Goal: Information Seeking & Learning: Find specific fact

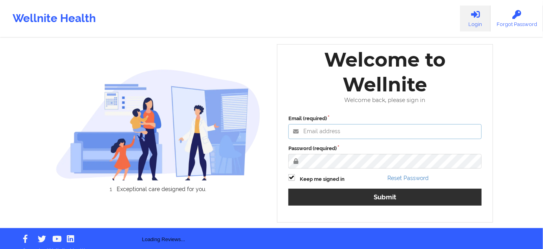
type input "shawn.hossain@wellnite.com"
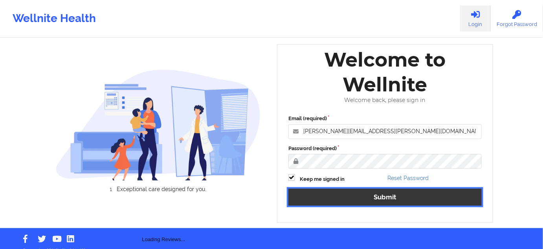
click at [332, 196] on button "Submit" at bounding box center [385, 196] width 193 height 17
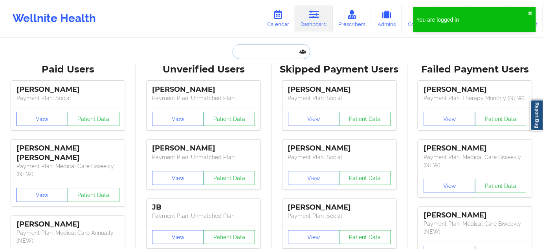
click at [258, 57] on input "text" at bounding box center [272, 51] width 78 height 15
paste input "mimondi28@gmail.com"
type input "mimondi28@gmail.com"
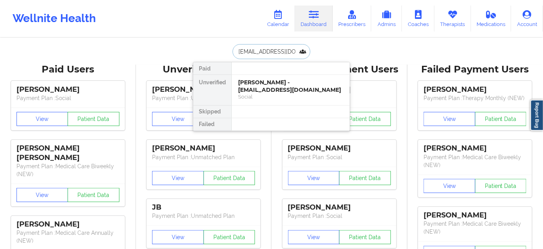
click at [263, 83] on div "Michelle Monsalve - mimondi28@gmail.com" at bounding box center [290, 86] width 105 height 15
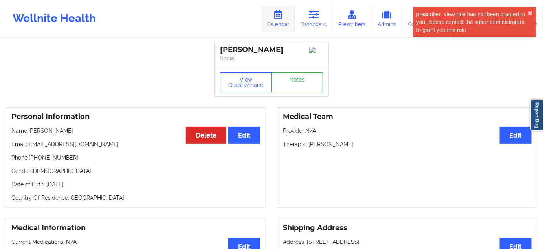
click at [284, 17] on icon at bounding box center [278, 14] width 10 height 9
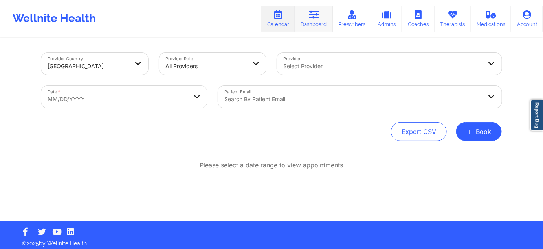
click at [303, 25] on link "Dashboard" at bounding box center [314, 19] width 38 height 26
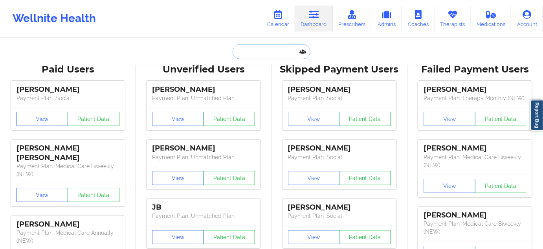
click at [249, 57] on input "text" at bounding box center [272, 51] width 78 height 15
paste input "millerjamice20@gmail.com"
type input "millerjamice20@gmail.com"
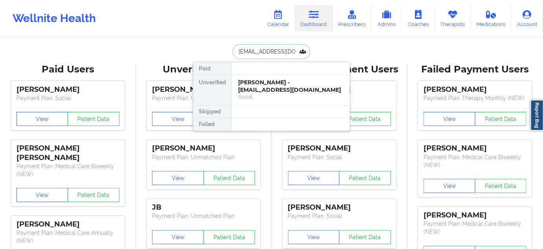
scroll to position [0, 5]
click at [261, 87] on div "Jamice Miller - millerjamice20@gmail.com" at bounding box center [290, 86] width 105 height 15
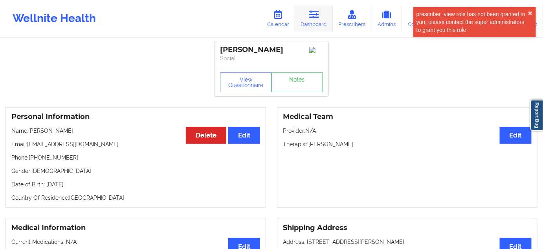
click at [314, 18] on icon at bounding box center [314, 14] width 10 height 9
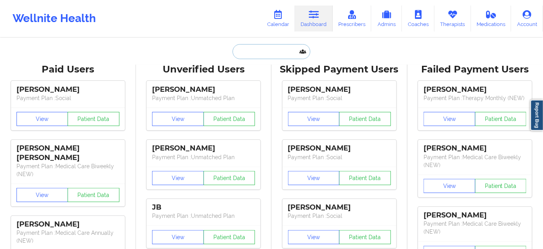
click at [267, 56] on input "text" at bounding box center [272, 51] width 78 height 15
paste input "ambarinezlopez@gmail.com"
type input "ambarinezlopez@gmail.com"
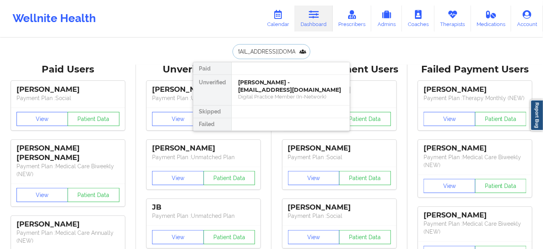
click at [260, 83] on div "Ambar Lopez - ambarinezlopez@gmail.com" at bounding box center [290, 86] width 105 height 15
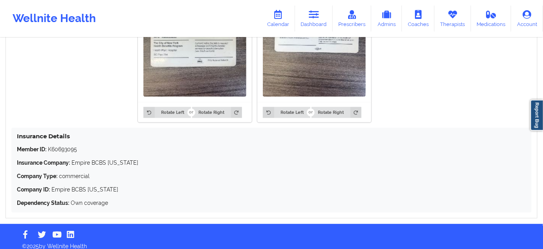
scroll to position [580, 0]
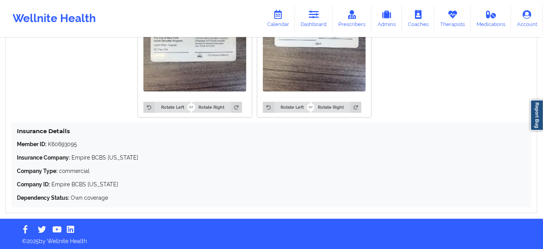
click at [63, 140] on p "Member ID: K60693095" at bounding box center [272, 144] width 510 height 8
copy p "K60693095"
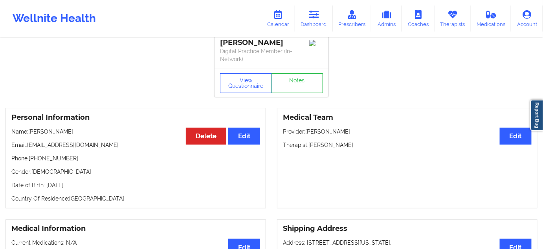
scroll to position [0, 0]
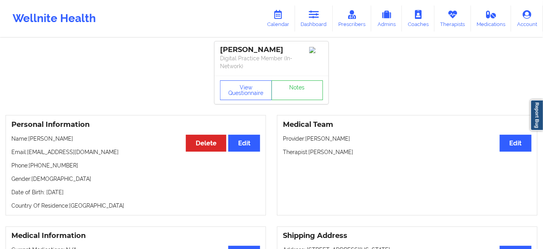
drag, startPoint x: 310, startPoint y: 152, endPoint x: 359, endPoint y: 157, distance: 48.6
click at [359, 157] on div "Medical Team Edit Provider: Omer Alomari Therapist: Brandi Hyndman" at bounding box center [407, 165] width 261 height 100
copy p "Brandi Hyndman"
click at [249, 50] on div "Ambar Lopez" at bounding box center [271, 49] width 103 height 9
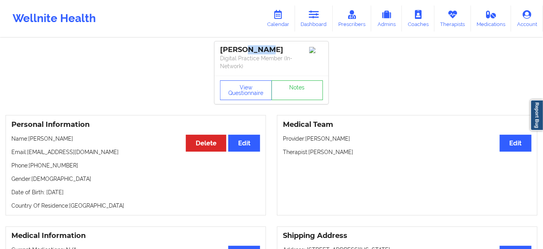
copy div "Lopez"
click at [230, 48] on div "Ambar Lopez" at bounding box center [271, 49] width 103 height 9
copy div "Ambar"
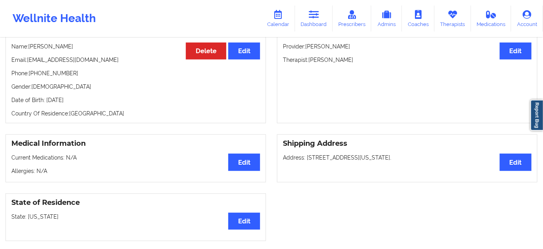
scroll to position [119, 0]
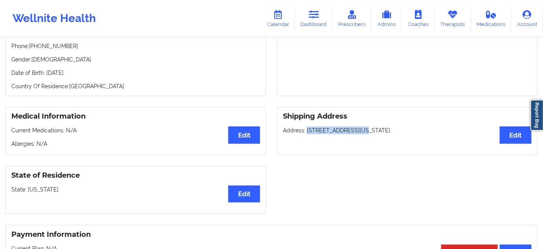
drag, startPoint x: 306, startPoint y: 131, endPoint x: 355, endPoint y: 132, distance: 48.8
click at [355, 132] on p "Address: 57 Belvedere Drive, Yonkers, 10705, New York." at bounding box center [407, 130] width 249 height 8
copy p "57 Belvedere Drive,"
click at [365, 128] on p "Address: 57 Belvedere Drive, Yonkers, 10705, New York." at bounding box center [407, 130] width 249 height 8
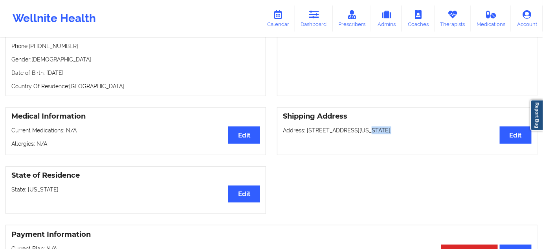
copy p "Yonkers"
click at [385, 127] on p "Address: 57 Belvedere Drive, Yonkers, 10705, New York." at bounding box center [407, 130] width 249 height 8
copy p "10705"
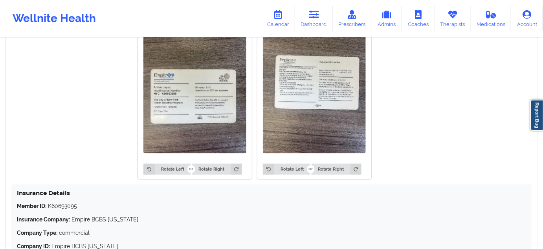
scroll to position [524, 0]
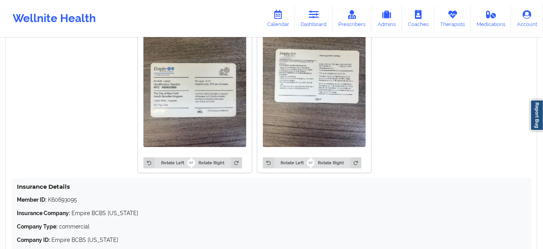
click at [66, 199] on p "Member ID: K60693095" at bounding box center [272, 199] width 510 height 8
copy p "K60693095"
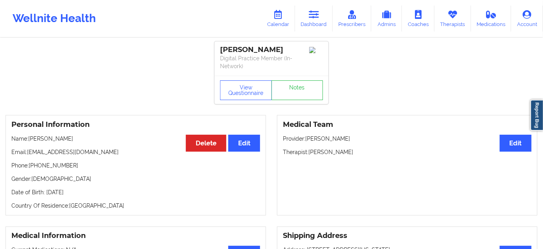
scroll to position [0, 0]
click at [293, 82] on link "Notes" at bounding box center [298, 90] width 52 height 20
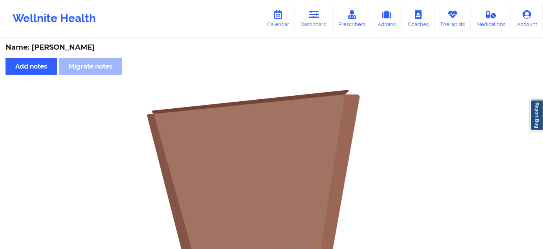
drag, startPoint x: 313, startPoint y: 17, endPoint x: 258, endPoint y: 0, distance: 58.0
click at [313, 17] on icon at bounding box center [314, 14] width 10 height 9
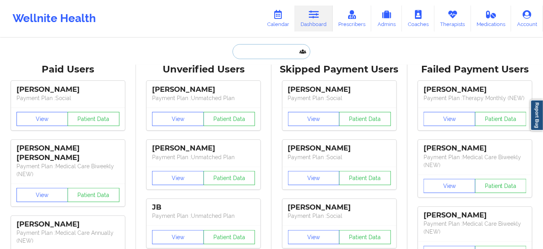
click at [282, 51] on input "text" at bounding box center [272, 51] width 78 height 15
paste input "abob28@secondbaptistschool.org"
type input "abob28@secondbaptistschool.org"
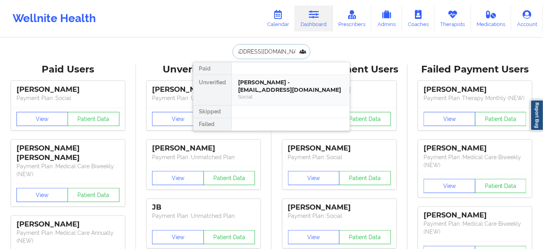
click at [271, 89] on div "Aubrielle Bob - abob28@secondbaptistschool.org" at bounding box center [290, 86] width 105 height 15
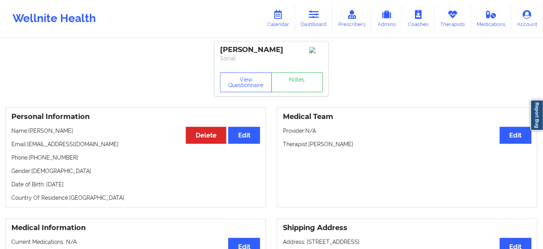
drag, startPoint x: 309, startPoint y: 147, endPoint x: 366, endPoint y: 147, distance: 56.6
click at [366, 147] on p "Therapist: Alicia Green -Scott" at bounding box center [407, 144] width 249 height 8
copy p "Alicia Green -Scott"
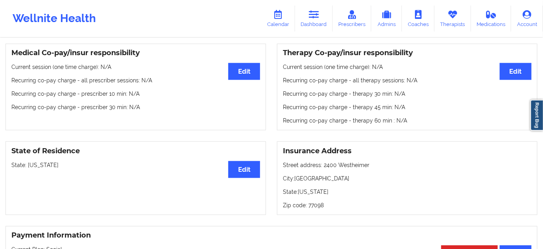
scroll to position [262, 0]
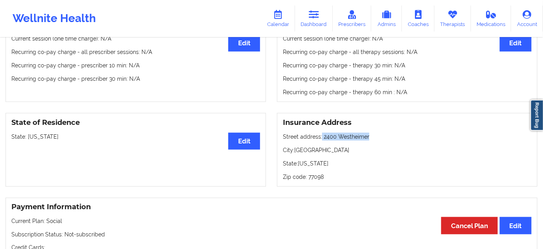
drag, startPoint x: 324, startPoint y: 137, endPoint x: 372, endPoint y: 137, distance: 48.4
click at [372, 137] on p "Street address: 2400 Westheimer" at bounding box center [407, 137] width 249 height 8
copy p "2400 Westheimer"
click at [303, 149] on p "City: Houston" at bounding box center [407, 150] width 249 height 8
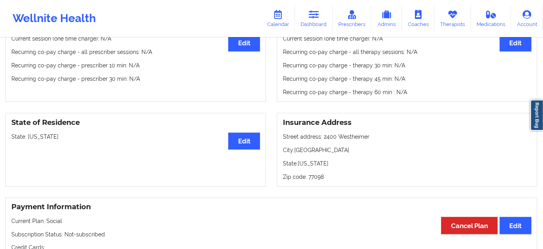
click at [319, 179] on p "Zip code: 77098" at bounding box center [407, 177] width 249 height 8
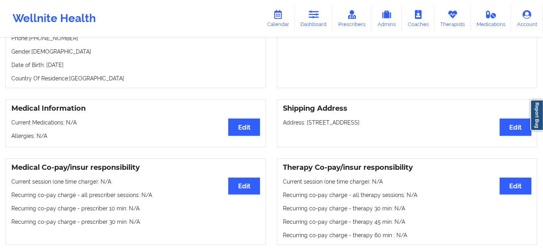
scroll to position [0, 0]
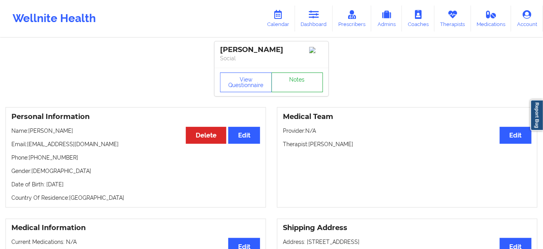
click at [296, 85] on link "Notes" at bounding box center [298, 82] width 52 height 20
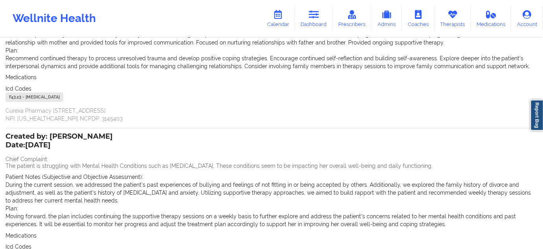
scroll to position [57, 0]
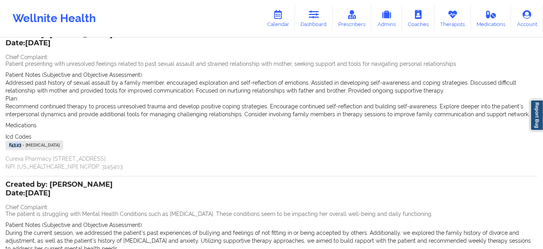
drag, startPoint x: 21, startPoint y: 145, endPoint x: 2, endPoint y: 142, distance: 19.2
click at [2, 142] on div "Name: Aubrielle Bob Add notes Migrate notes Created by: Alicia Green -scott Dat…" at bounding box center [271, 171] width 543 height 378
click at [286, 15] on link "Calendar" at bounding box center [278, 19] width 34 height 26
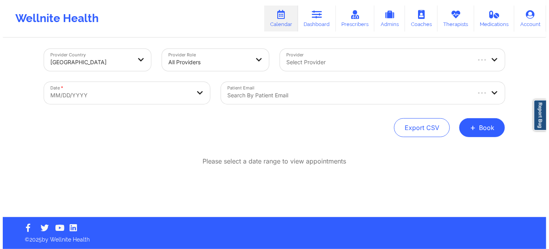
scroll to position [4, 0]
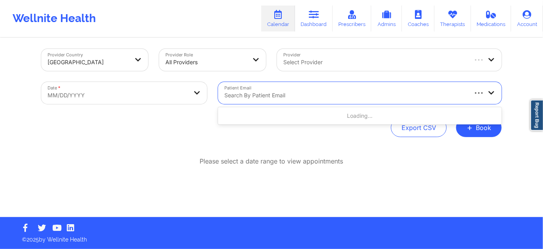
click at [256, 91] on div at bounding box center [346, 94] width 242 height 9
paste input "abob28@secondbaptistschool.org"
type input "abob28@secondbaptistschool.org"
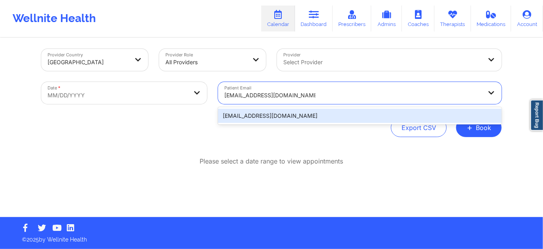
click at [257, 120] on div "abob28@secondbaptistschool.org" at bounding box center [360, 116] width 284 height 14
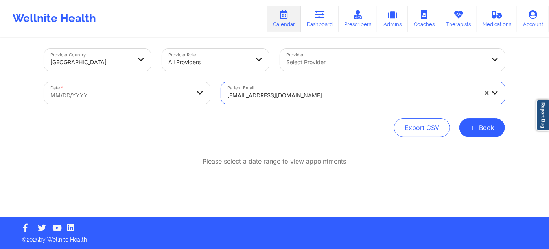
click at [175, 95] on body "Wellnite Health Calendar Dashboard Prescribers Admins Coaches Therapists Medica…" at bounding box center [274, 120] width 549 height 249
select select "2025-8"
select select "2025-9"
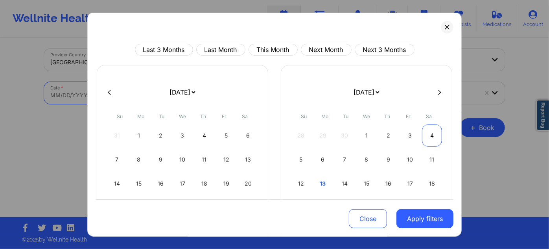
click at [427, 136] on div "4" at bounding box center [432, 135] width 20 height 22
select select "2025-9"
select select "2025-10"
select select "2025-9"
select select "2025-10"
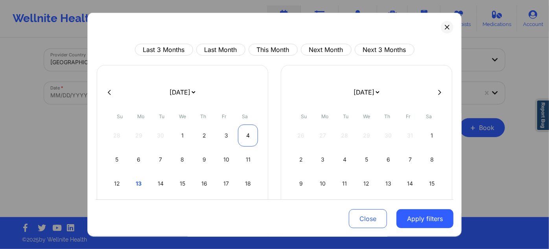
click at [245, 134] on div "4" at bounding box center [248, 135] width 20 height 22
select select "2025-9"
select select "2025-10"
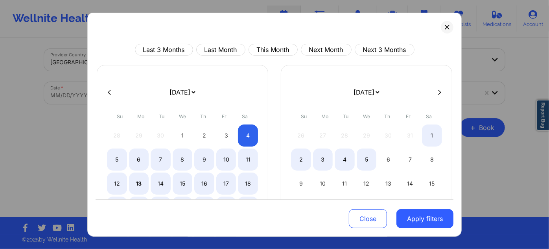
select select "2025-9"
select select "2025-10"
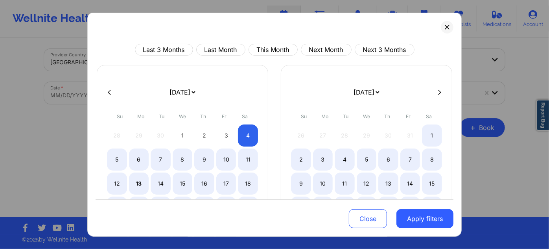
drag, startPoint x: 433, startPoint y: 217, endPoint x: 405, endPoint y: 200, distance: 32.1
click at [433, 217] on button "Apply filters" at bounding box center [424, 218] width 57 height 19
select select "2025-9"
select select "2025-10"
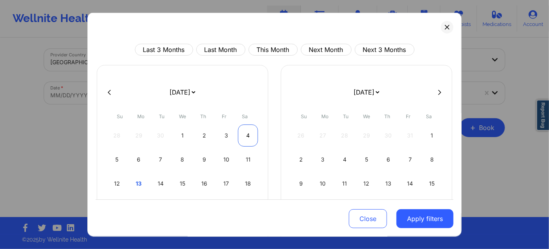
click at [244, 135] on div "4" at bounding box center [248, 135] width 20 height 22
select select "2025-9"
select select "2025-10"
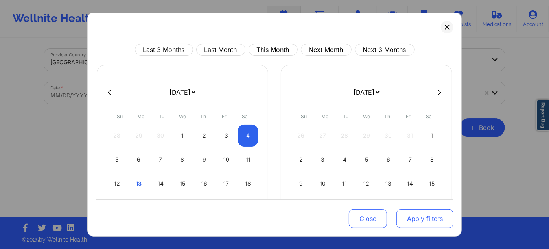
click at [420, 219] on button "Apply filters" at bounding box center [424, 218] width 57 height 19
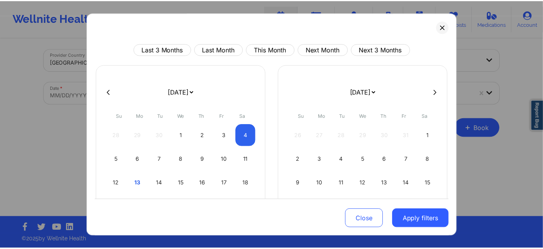
scroll to position [3, 0]
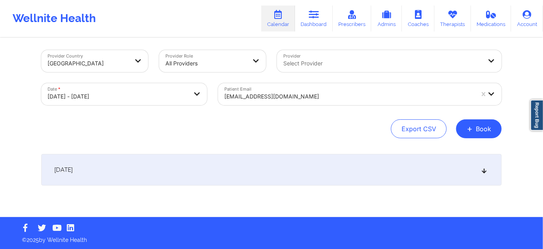
click at [228, 167] on div "October 4, 2025" at bounding box center [271, 169] width 461 height 31
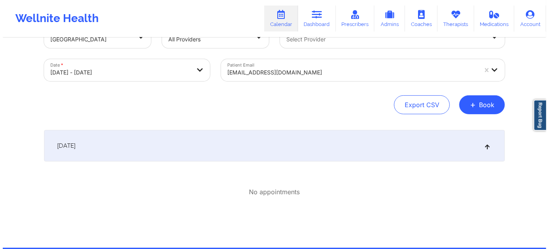
scroll to position [28, 0]
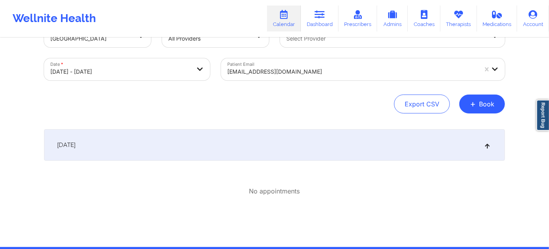
select select "2025-9"
select select "2025-10"
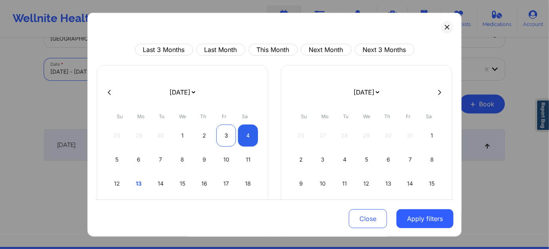
click at [228, 134] on div "3" at bounding box center [226, 135] width 20 height 22
select select "2025-9"
select select "2025-10"
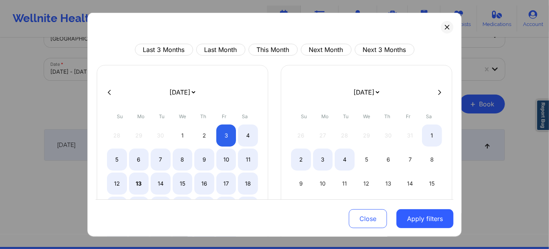
select select "2025-9"
select select "2025-10"
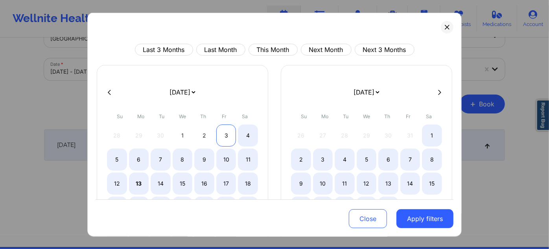
select select "2025-9"
select select "2025-10"
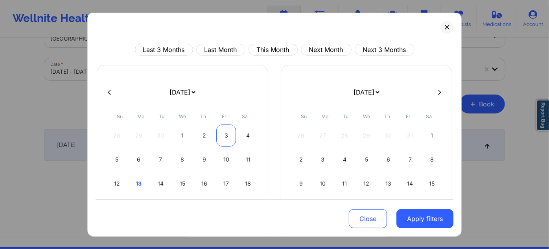
click at [232, 131] on div "3" at bounding box center [226, 135] width 20 height 22
select select "2025-9"
select select "2025-10"
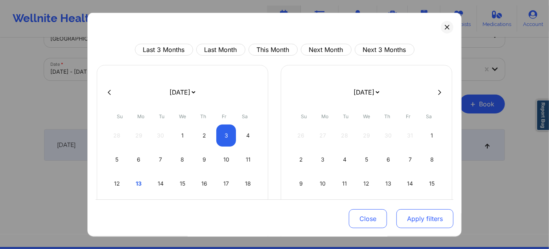
click at [418, 217] on button "Apply filters" at bounding box center [424, 218] width 57 height 19
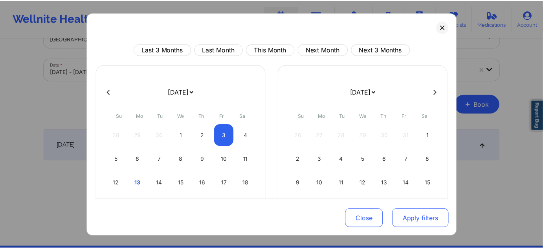
scroll to position [3, 0]
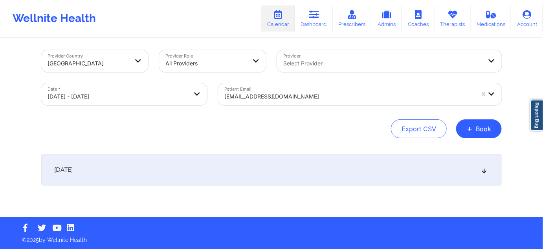
click at [242, 167] on div "October 3, 2025" at bounding box center [271, 169] width 461 height 31
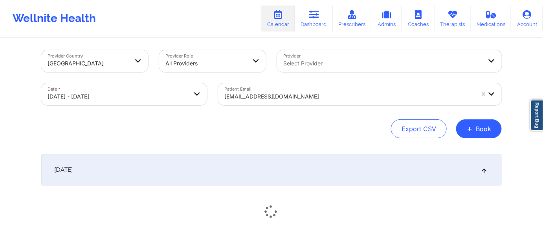
scroll to position [28, 0]
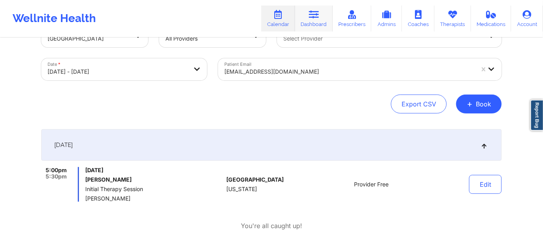
click at [312, 28] on link "Dashboard" at bounding box center [314, 19] width 38 height 26
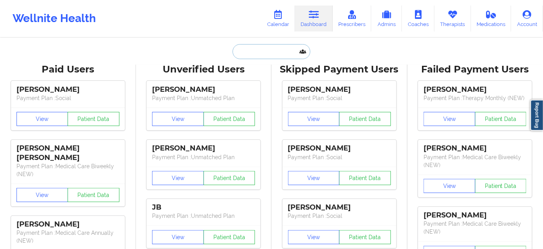
click at [265, 57] on input "text" at bounding box center [272, 51] width 78 height 15
paste input "amy_tarango@yahoo.com"
type input "amy_tarango@yahoo.com"
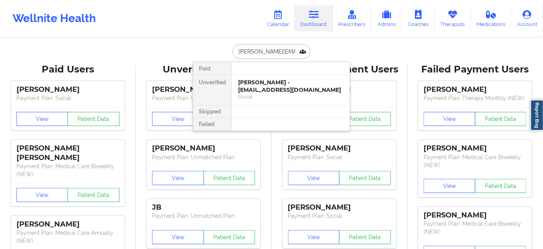
scroll to position [0, 3]
click at [263, 89] on div "Amy Herig - amy_tarango@yahoo.com" at bounding box center [290, 86] width 105 height 15
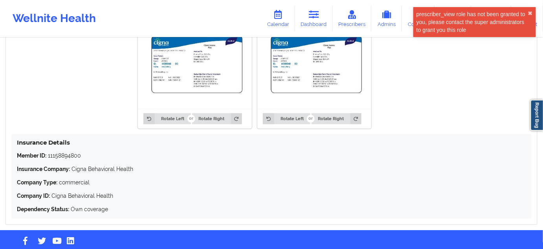
scroll to position [672, 0]
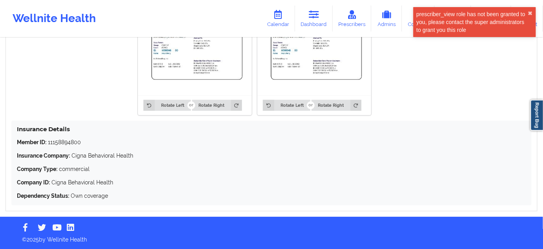
click at [73, 147] on div "Member ID: 11158894800 Insurance Company: Cigna Behavioral Health Company Type:…" at bounding box center [272, 168] width 510 height 61
click at [72, 142] on p "Member ID: 11158894800" at bounding box center [272, 142] width 510 height 8
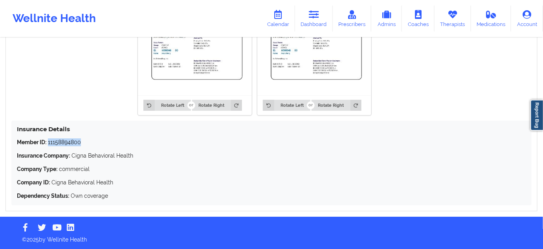
click at [72, 142] on p "Member ID: 11158894800" at bounding box center [272, 142] width 510 height 8
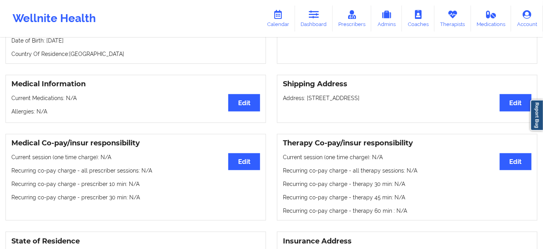
scroll to position [76, 0]
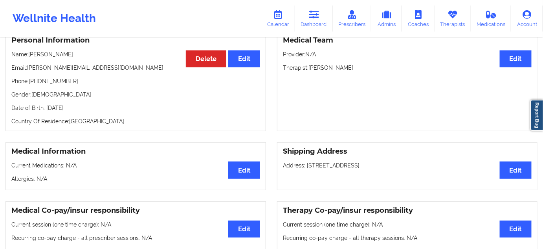
drag, startPoint x: 310, startPoint y: 69, endPoint x: 368, endPoint y: 66, distance: 57.9
click at [368, 66] on p "Therapist: Clara Witherspoon" at bounding box center [407, 68] width 249 height 8
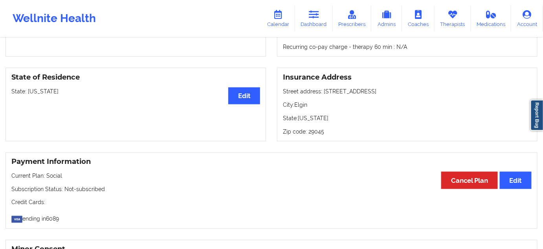
scroll to position [309, 0]
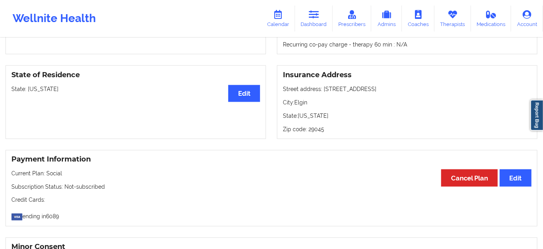
drag, startPoint x: 322, startPoint y: 89, endPoint x: 379, endPoint y: 86, distance: 56.7
click at [379, 86] on p "Street address: 26 Manchurian Court" at bounding box center [407, 89] width 249 height 8
click at [304, 105] on p "City: Elgin" at bounding box center [407, 102] width 249 height 8
click at [316, 129] on p "Zip code: 29045" at bounding box center [407, 129] width 249 height 8
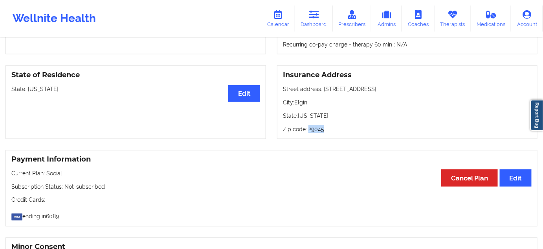
click at [316, 129] on p "Zip code: 29045" at bounding box center [407, 129] width 249 height 8
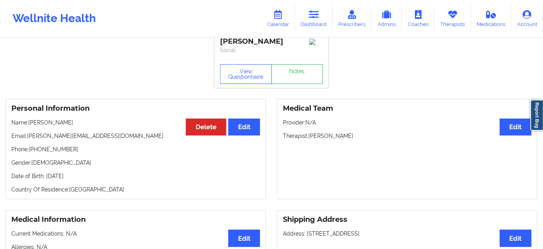
scroll to position [0, 0]
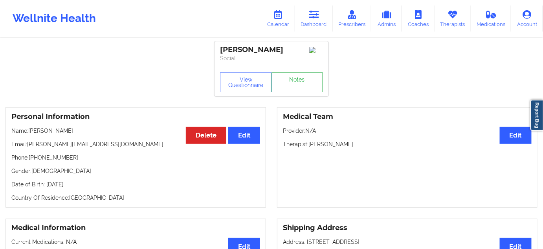
click at [306, 89] on link "Notes" at bounding box center [298, 82] width 52 height 20
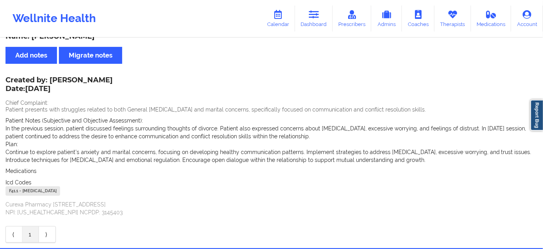
scroll to position [24, 0]
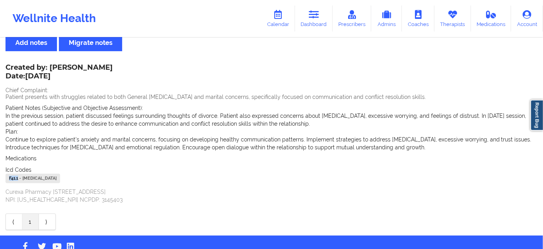
drag, startPoint x: 18, startPoint y: 178, endPoint x: 1, endPoint y: 178, distance: 16.9
click at [1, 178] on div "Name: Amy Herig Add notes Migrate notes Created by: Clara Witherspoon Date: 10/…" at bounding box center [271, 125] width 543 height 220
click at [317, 21] on link "Dashboard" at bounding box center [314, 19] width 38 height 26
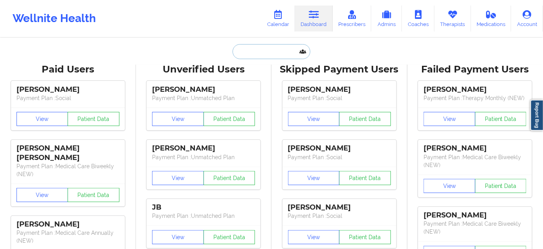
click at [271, 50] on input "text" at bounding box center [272, 51] width 78 height 15
paste input "MACKENZIE MARSHALL"
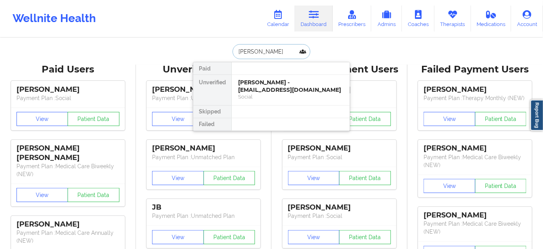
scroll to position [0, 0]
click at [268, 52] on input "MACKENZIE MARSHALL" at bounding box center [272, 51] width 78 height 15
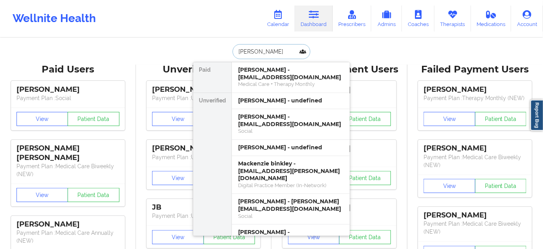
paste input "gerallynnwesley@gmail.com"
type input "gerallynnwesley@gmail.com"
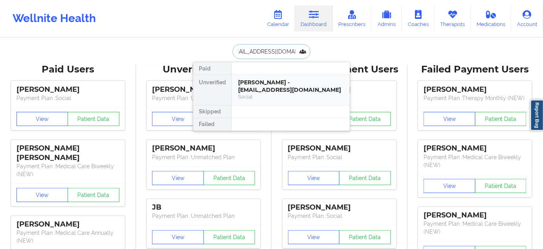
click at [274, 79] on div "Geralynn Wesley Coleman - gerallynnwesley@gmail.com" at bounding box center [290, 86] width 105 height 15
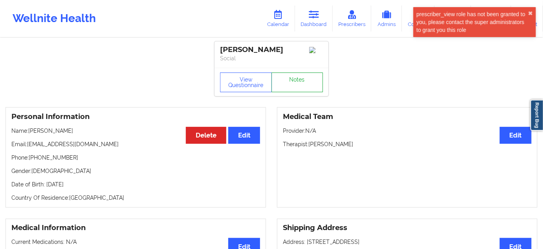
click at [301, 88] on link "Notes" at bounding box center [298, 82] width 52 height 20
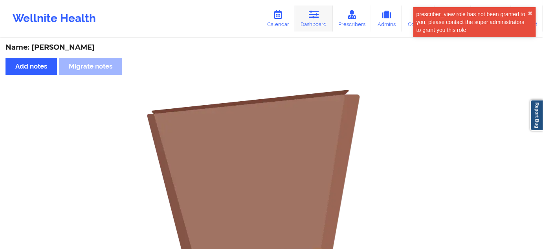
click at [313, 21] on link "Dashboard" at bounding box center [314, 19] width 38 height 26
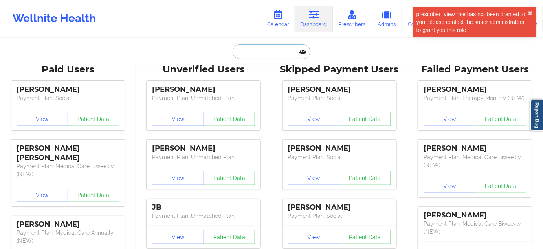
click at [256, 50] on input "text" at bounding box center [272, 51] width 78 height 15
type input "d"
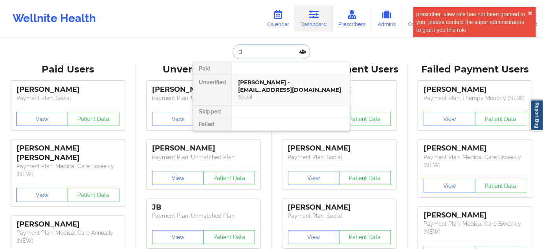
click at [260, 77] on div "Geralynn Wesley Coleman - gerallynnwesley@gmail.com Social" at bounding box center [291, 90] width 118 height 30
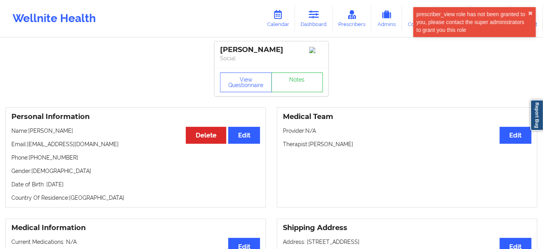
click at [49, 161] on p "Phone: +15044286168" at bounding box center [135, 157] width 249 height 8
drag, startPoint x: 259, startPoint y: 58, endPoint x: 217, endPoint y: 51, distance: 41.8
click at [217, 51] on div "Geralynn Wesley Coleman Social" at bounding box center [272, 54] width 114 height 26
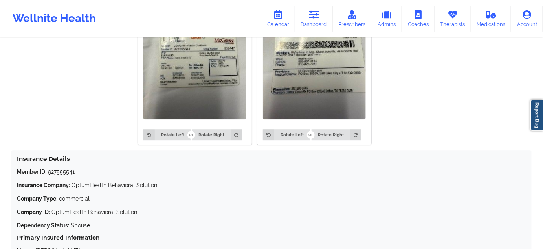
scroll to position [769, 0]
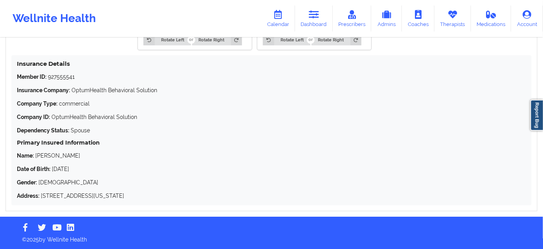
click at [58, 76] on p "Member ID: 927555541" at bounding box center [272, 77] width 510 height 8
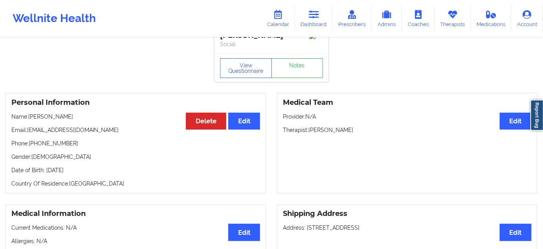
scroll to position [0, 0]
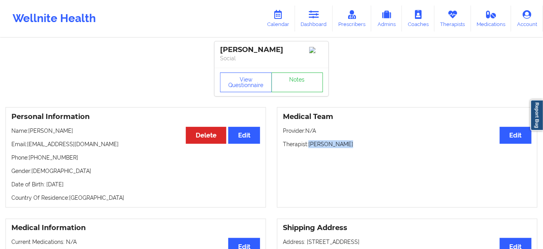
drag, startPoint x: 309, startPoint y: 155, endPoint x: 357, endPoint y: 153, distance: 48.0
click at [356, 148] on p "Therapist: Amelia George" at bounding box center [407, 144] width 249 height 8
click at [247, 92] on button "View Questionnaire" at bounding box center [246, 82] width 52 height 20
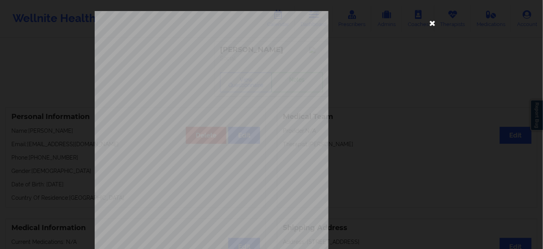
click at [428, 24] on icon at bounding box center [433, 23] width 13 height 13
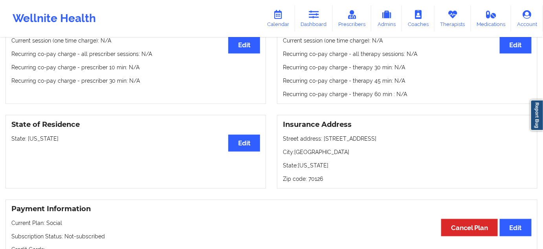
scroll to position [286, 0]
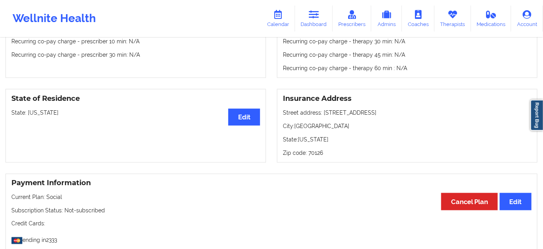
drag, startPoint x: 323, startPoint y: 121, endPoint x: 385, endPoint y: 120, distance: 61.8
click at [385, 116] on p "Street address: 7220 Lake Willow Drive" at bounding box center [407, 113] width 249 height 8
drag, startPoint x: 295, startPoint y: 134, endPoint x: 333, endPoint y: 136, distance: 38.6
click at [333, 130] on p "City: New Orleans" at bounding box center [407, 126] width 249 height 8
click at [315, 156] on p "Zip code: 70126" at bounding box center [407, 153] width 249 height 8
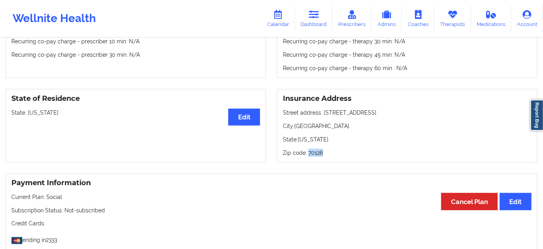
click at [315, 156] on p "Zip code: 70126" at bounding box center [407, 153] width 249 height 8
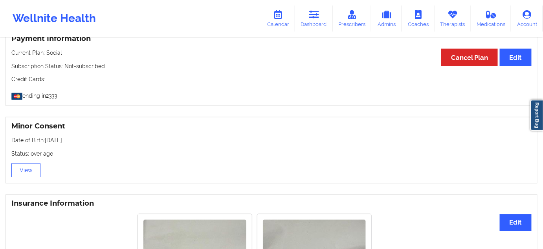
scroll to position [643, 0]
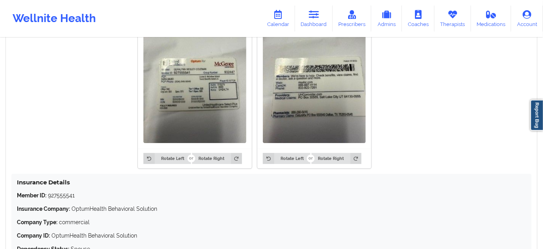
click at [63, 199] on p "Member ID: 927555541" at bounding box center [272, 195] width 510 height 8
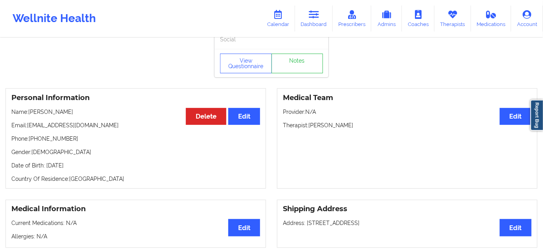
scroll to position [0, 0]
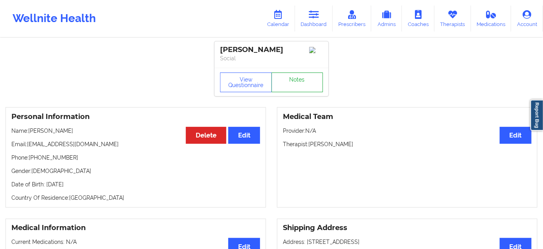
click at [291, 92] on link "Notes" at bounding box center [298, 82] width 52 height 20
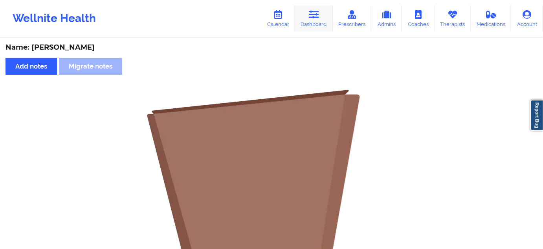
click at [317, 17] on icon at bounding box center [314, 14] width 10 height 9
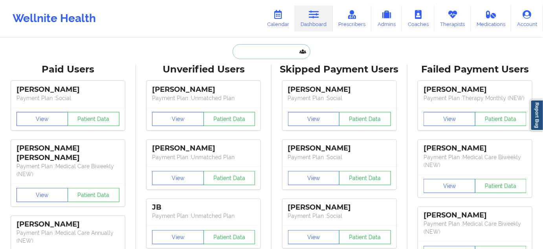
click at [274, 51] on input "text" at bounding box center [272, 51] width 78 height 15
paste input "mhtrobman@gmail.com"
type input "mhtrobman@gmail.com"
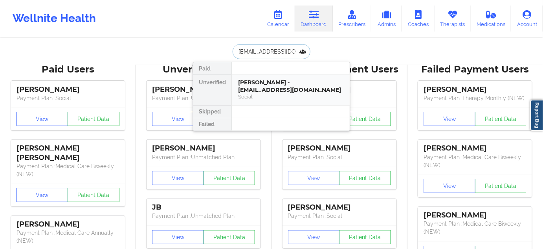
click at [271, 83] on div "Madeline Trobman - mhtrobman@gmail.com" at bounding box center [290, 86] width 105 height 15
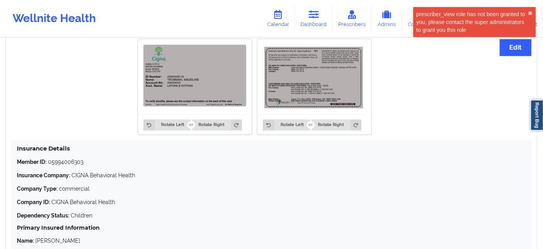
scroll to position [595, 0]
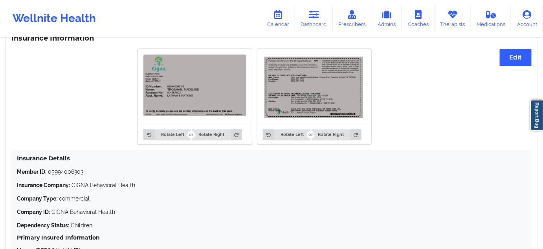
click at [71, 173] on p "Member ID: 05994006303" at bounding box center [272, 172] width 510 height 8
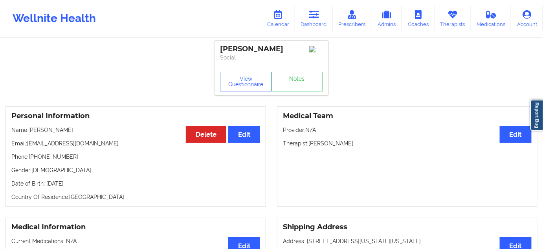
scroll to position [0, 0]
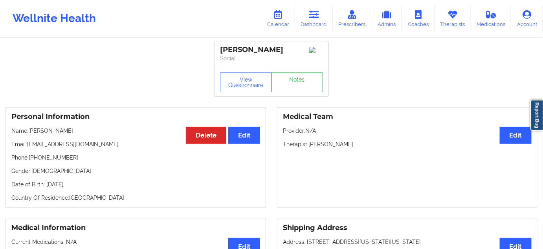
click at [277, 50] on div "Madeline Trobman" at bounding box center [271, 49] width 103 height 9
drag, startPoint x: 221, startPoint y: 47, endPoint x: 294, endPoint y: 46, distance: 72.8
click at [294, 46] on div "Madeline Trobman" at bounding box center [271, 49] width 103 height 9
